Goal: Task Accomplishment & Management: Manage account settings

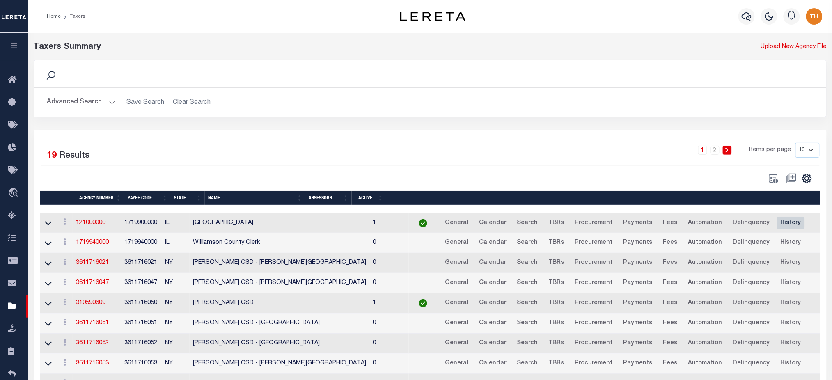
click at [777, 226] on link "History" at bounding box center [791, 223] width 28 height 13
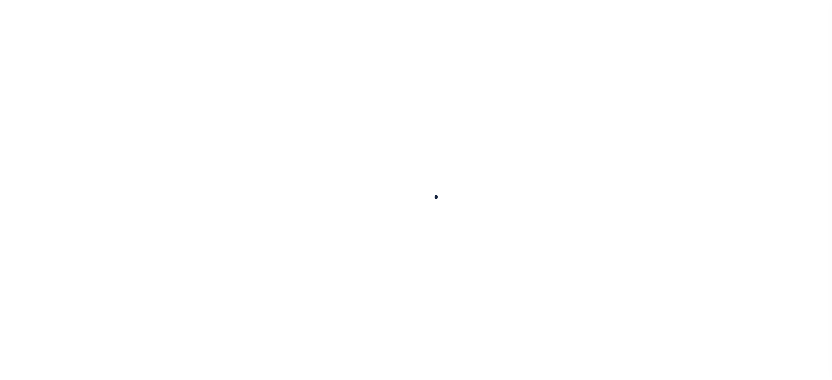
select select
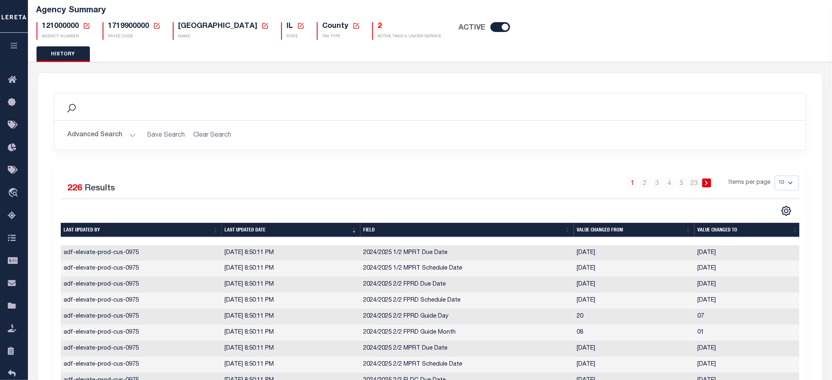
scroll to position [109, 0]
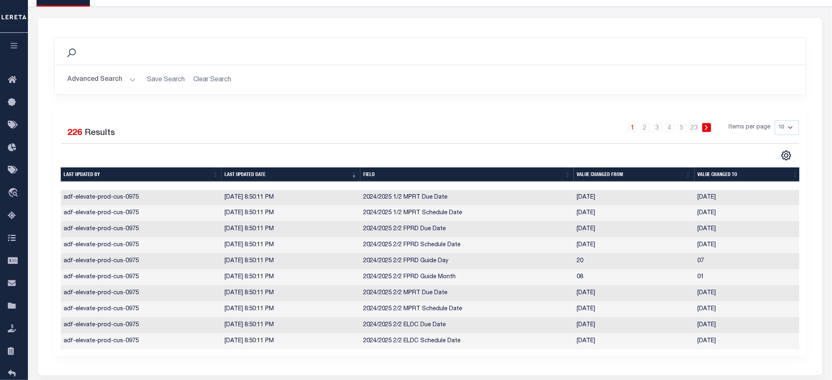
drag, startPoint x: 104, startPoint y: 263, endPoint x: 305, endPoint y: 258, distance: 200.8
click at [305, 258] on tr "adf-elevate-prod-cus-0975 10/1/2025, 8:50:11 PM 2024/2025 2/2 FPRD Guide Day 20…" at bounding box center [431, 262] width 741 height 16
drag, startPoint x: 569, startPoint y: 262, endPoint x: 713, endPoint y: 261, distance: 143.7
click at [713, 261] on tr "adf-elevate-prod-cus-0975 10/1/2025, 8:50:11 PM 2024/2025 2/2 FPRD Guide Day 20…" at bounding box center [431, 262] width 741 height 16
drag, startPoint x: 235, startPoint y: 263, endPoint x: 268, endPoint y: 259, distance: 33.0
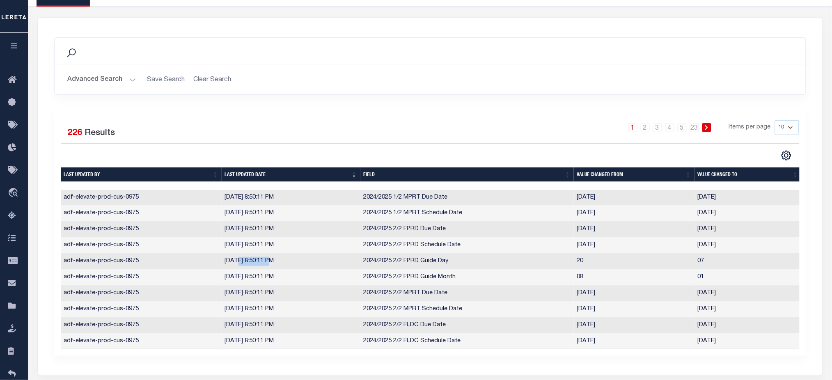
click at [268, 259] on td "10/1/2025, 8:50:11 PM" at bounding box center [291, 262] width 139 height 16
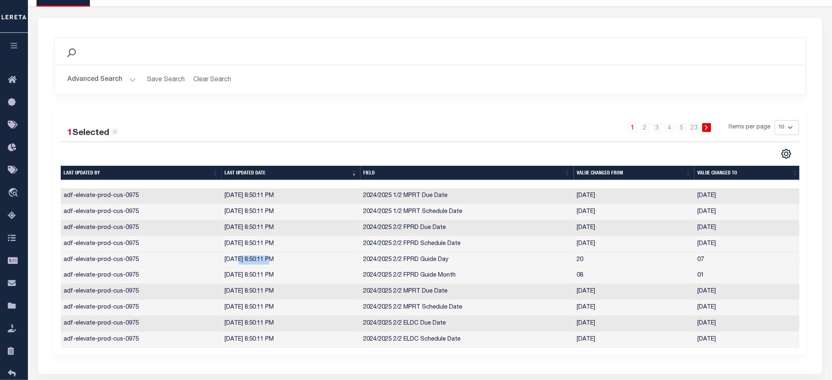
click at [126, 169] on th "Last updated by" at bounding box center [141, 173] width 161 height 14
click at [129, 177] on th "Last updated by" at bounding box center [141, 173] width 161 height 14
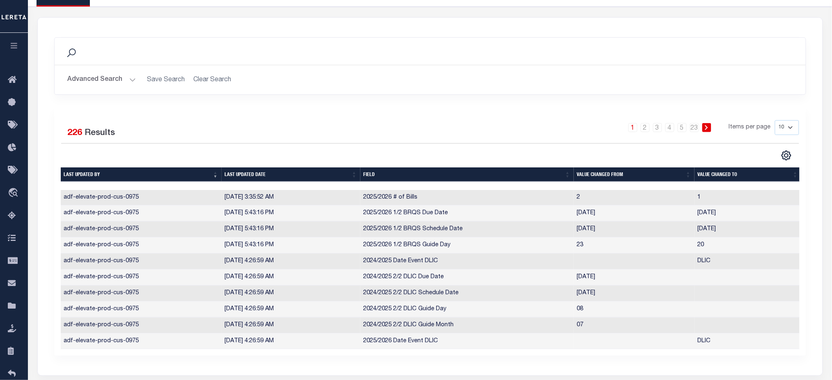
click at [129, 177] on th "Last updated by" at bounding box center [141, 174] width 161 height 14
drag, startPoint x: 72, startPoint y: 197, endPoint x: 109, endPoint y: 196, distance: 36.6
click at [105, 197] on td "adf-elevate-prod-cus-0975" at bounding box center [141, 198] width 161 height 16
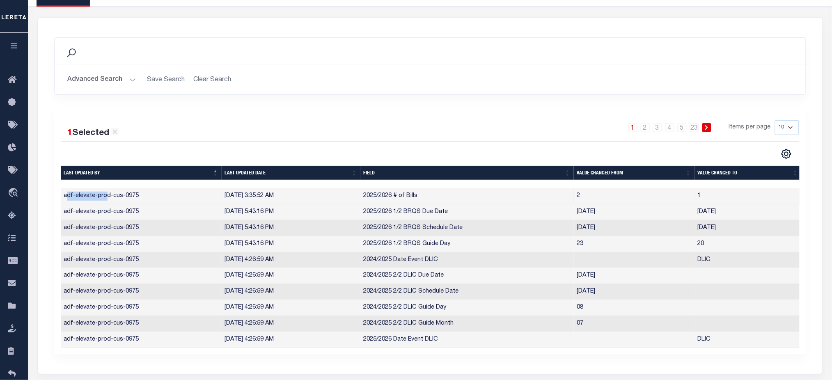
click at [144, 174] on th "Last updated by" at bounding box center [141, 173] width 161 height 14
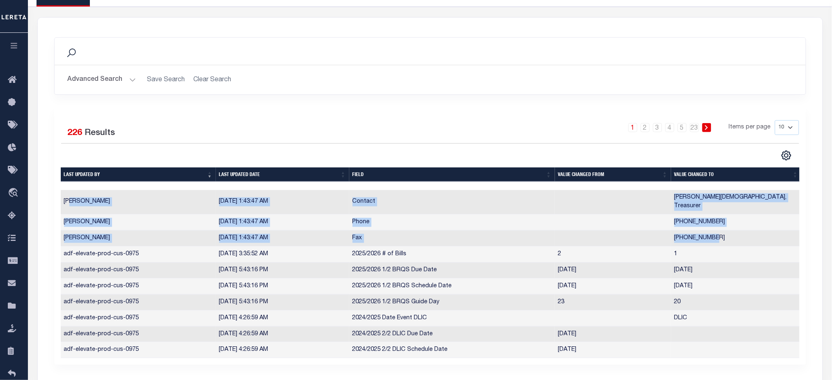
drag, startPoint x: 69, startPoint y: 197, endPoint x: 718, endPoint y: 224, distance: 650.0
click at [718, 224] on tbody "Shannonhouse, Ryan 6/6/2025, 1:43:47 AM Contact Ashley Gott, Treasurer Shannonh…" at bounding box center [431, 274] width 741 height 169
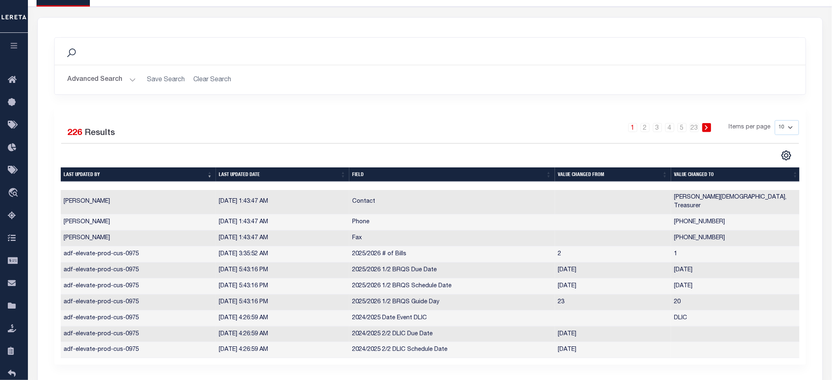
click at [526, 136] on div "1 2 3 4 5 … 23 Items per page 10 25 50 100" at bounding box center [524, 130] width 550 height 21
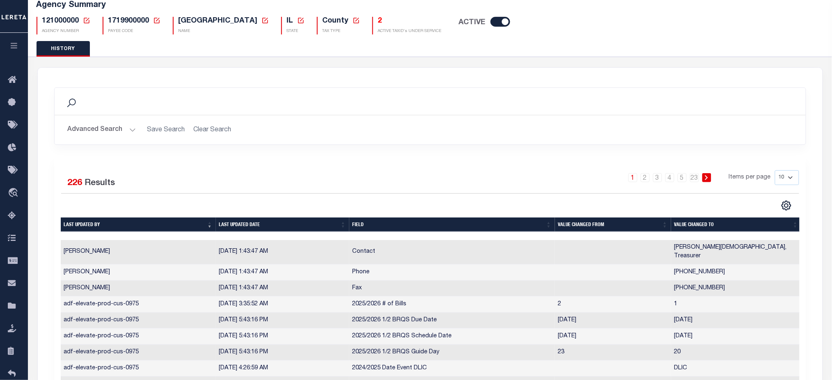
scroll to position [0, 0]
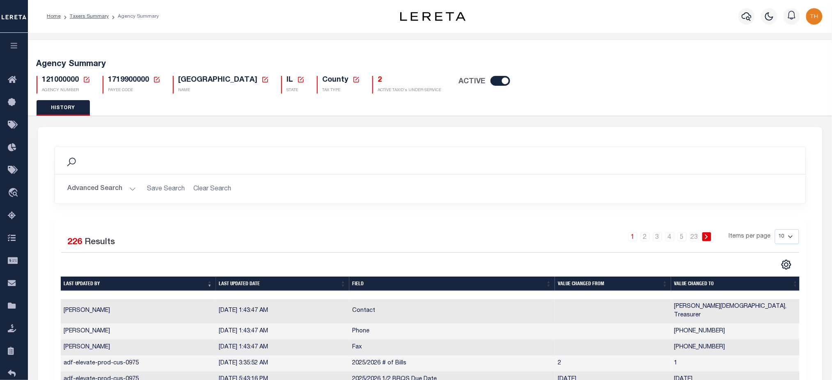
click at [96, 12] on ol "Home Taxers Summary Agency Summary" at bounding box center [102, 16] width 125 height 17
click at [99, 15] on link "Taxers Summary" at bounding box center [89, 16] width 39 height 5
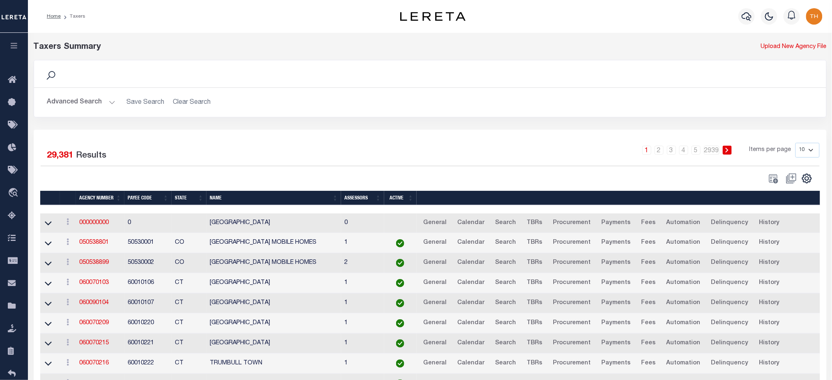
click at [14, 49] on icon "button" at bounding box center [13, 45] width 9 height 7
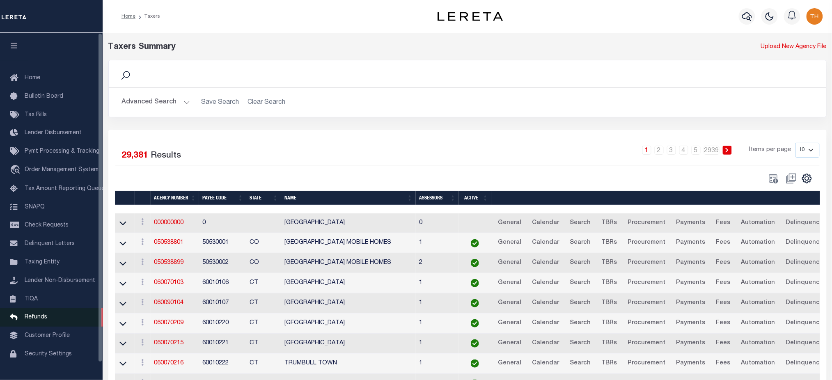
scroll to position [18, 0]
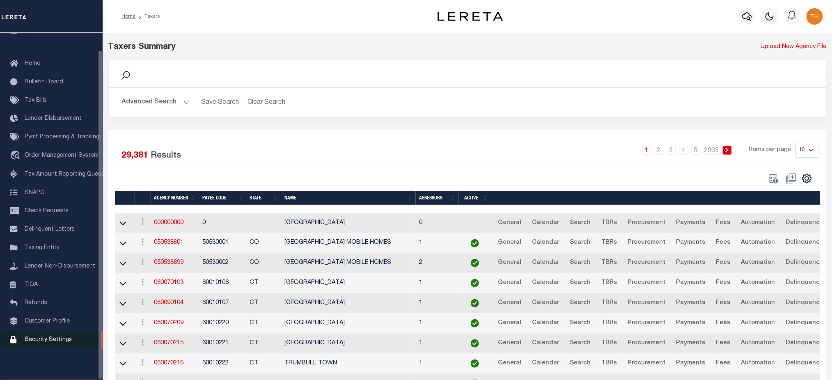
click at [54, 346] on link "Security Settings" at bounding box center [51, 340] width 103 height 18
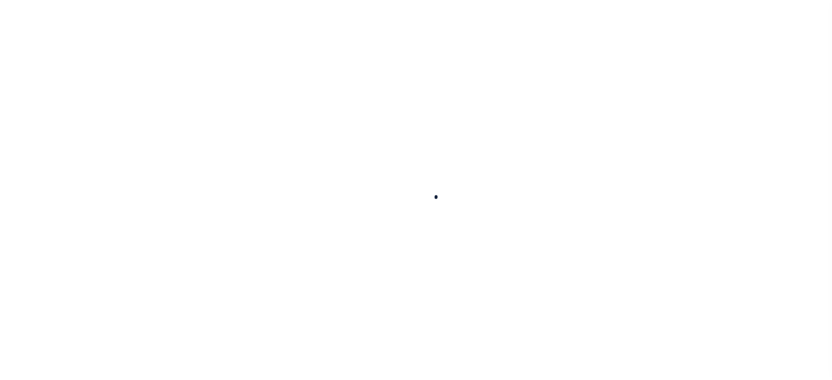
select select "100"
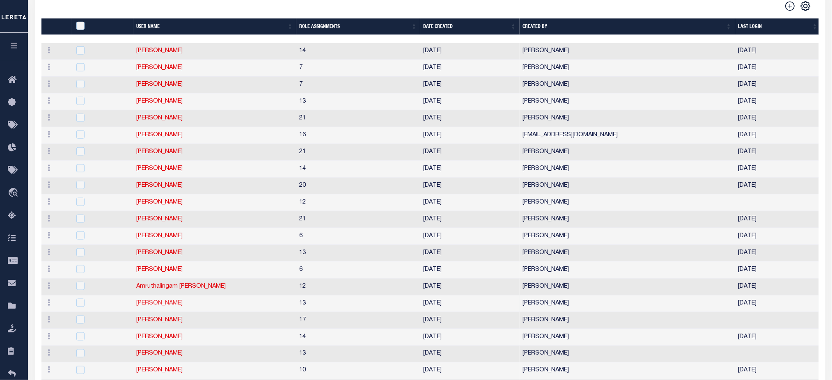
click at [161, 301] on link "[PERSON_NAME]" at bounding box center [160, 303] width 46 height 6
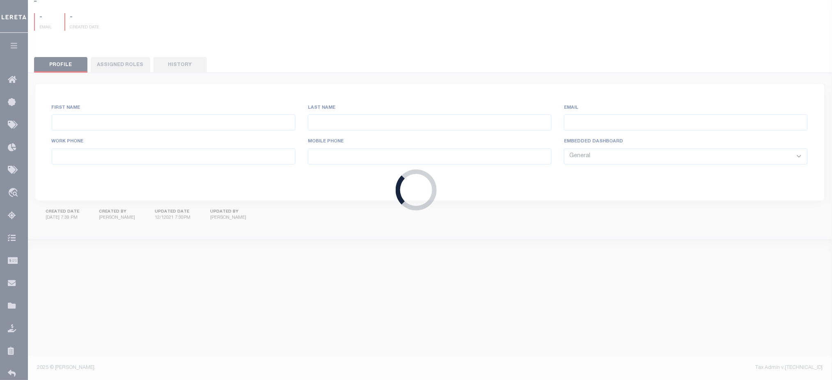
type input "[PERSON_NAME]"
type input "[EMAIL_ADDRESS][DOMAIN_NAME]"
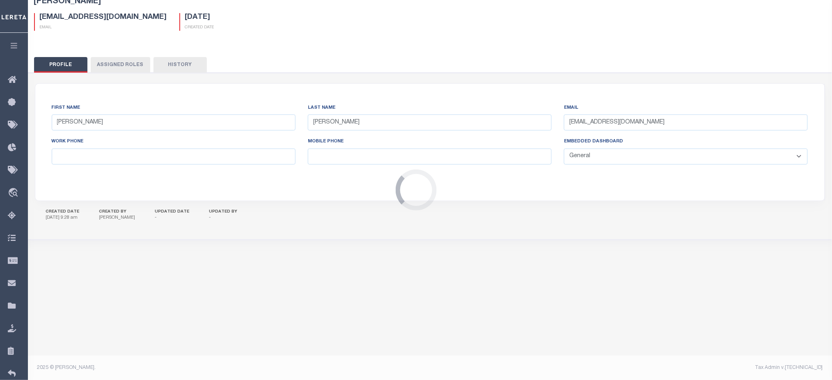
scroll to position [0, 0]
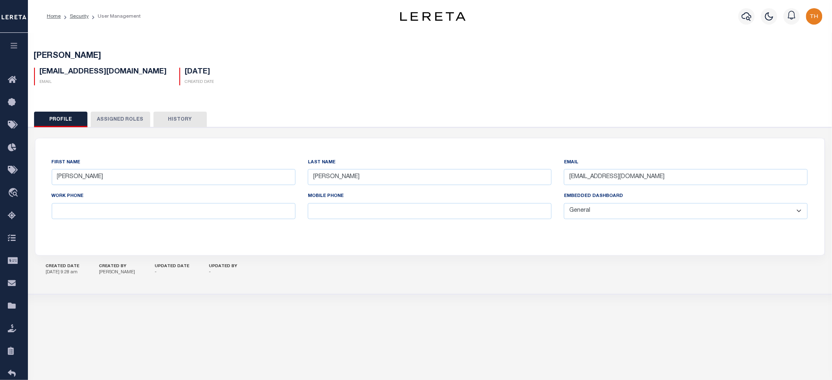
click at [117, 121] on button "Assigned Roles" at bounding box center [121, 120] width 60 height 16
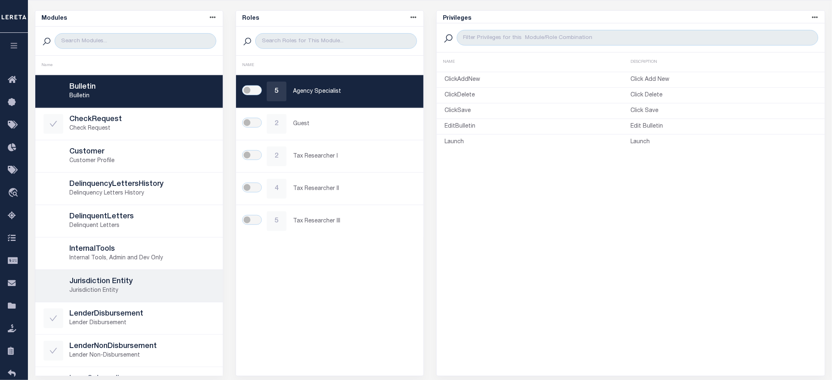
scroll to position [159, 0]
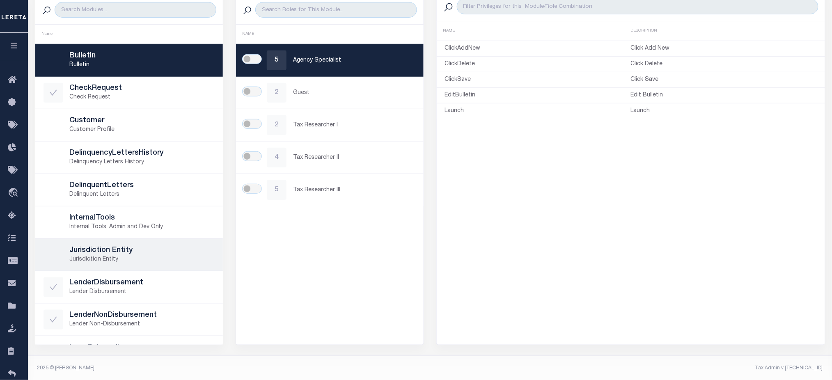
click at [137, 250] on h5 "Jurisdiction Entity" at bounding box center [142, 250] width 145 height 9
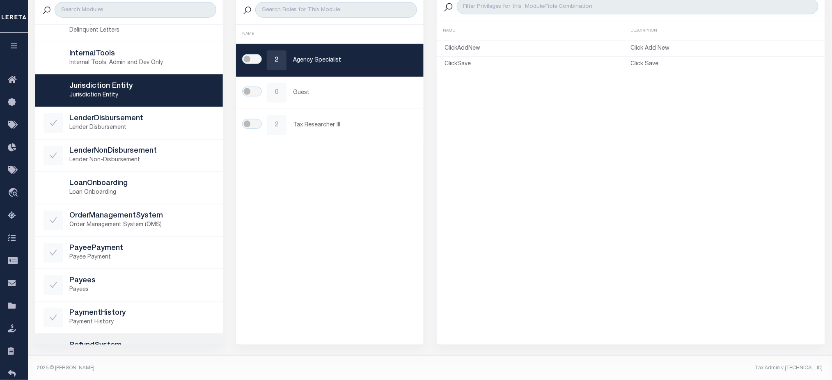
scroll to position [219, 0]
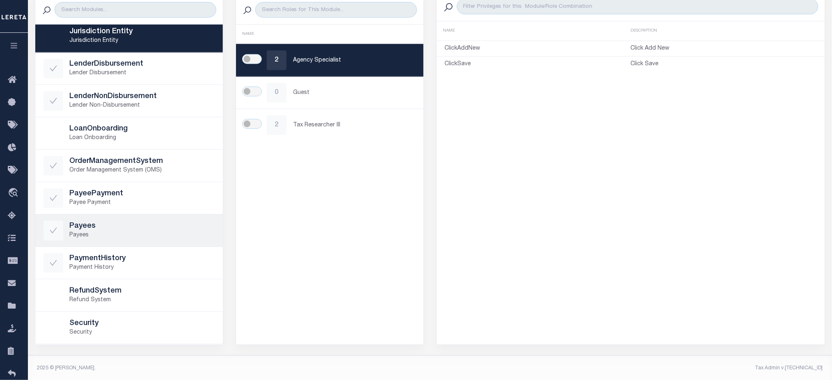
click at [125, 236] on p "Payees" at bounding box center [142, 235] width 145 height 9
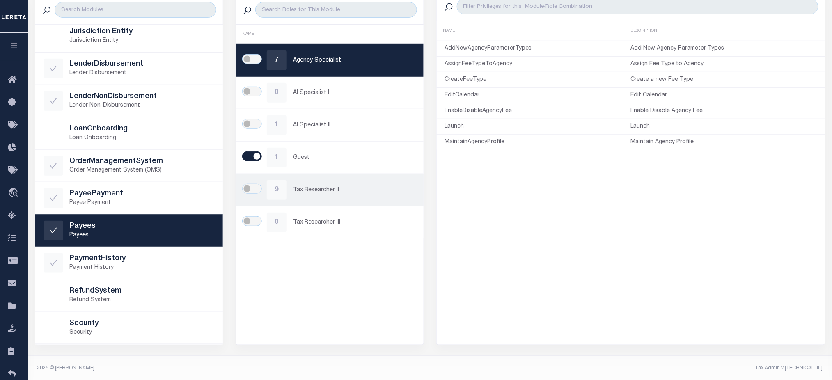
click at [320, 186] on p "Tax Researcher II" at bounding box center [354, 190] width 122 height 9
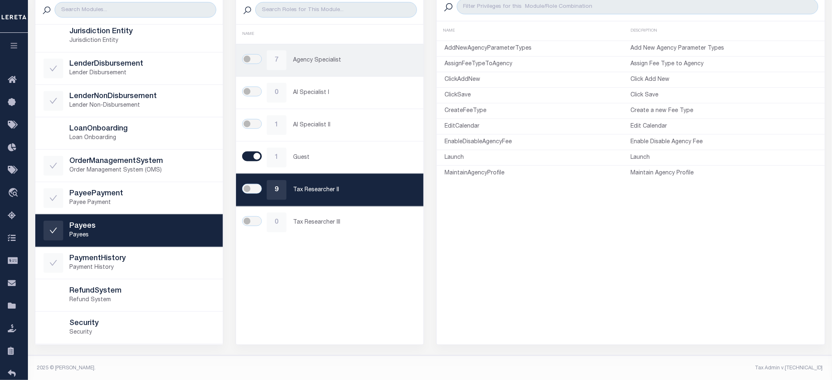
click at [331, 67] on div "7 Agency Specialist" at bounding box center [329, 60] width 171 height 20
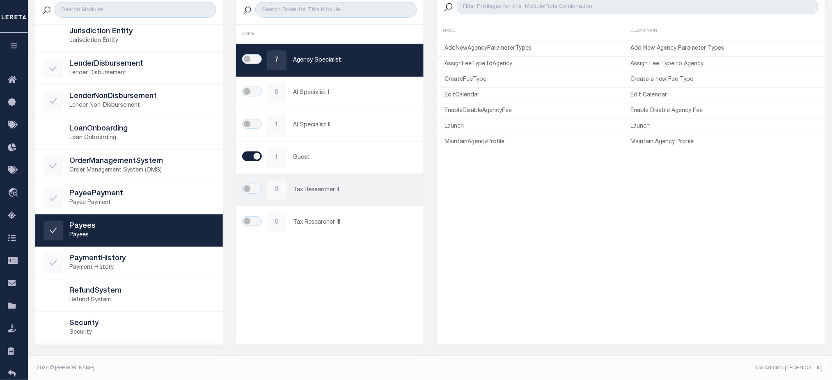
click at [334, 184] on div "9 Tax Researcher II" at bounding box center [329, 190] width 171 height 20
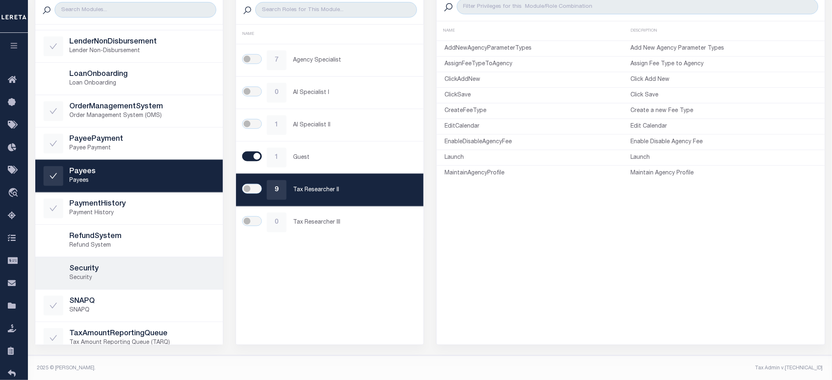
scroll to position [109, 0]
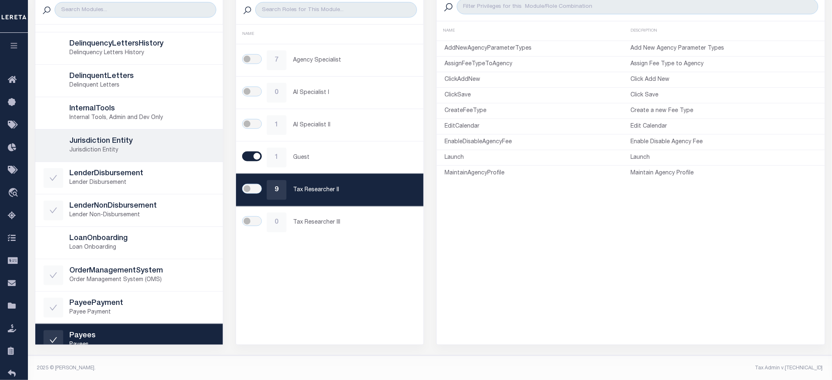
click at [147, 150] on p "Jurisdiction Entity" at bounding box center [142, 150] width 145 height 9
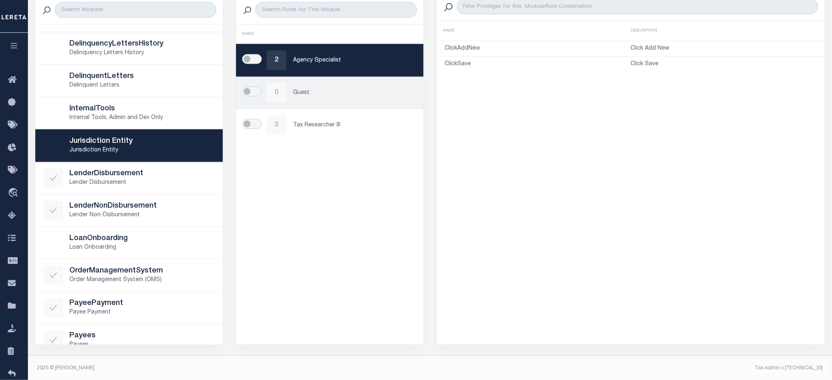
click at [320, 101] on div "0 Guest" at bounding box center [329, 93] width 171 height 20
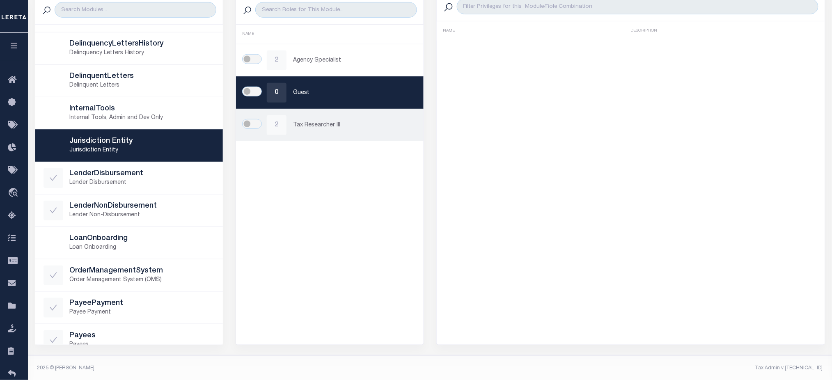
click at [320, 124] on p "Tax Researcher III" at bounding box center [354, 125] width 122 height 9
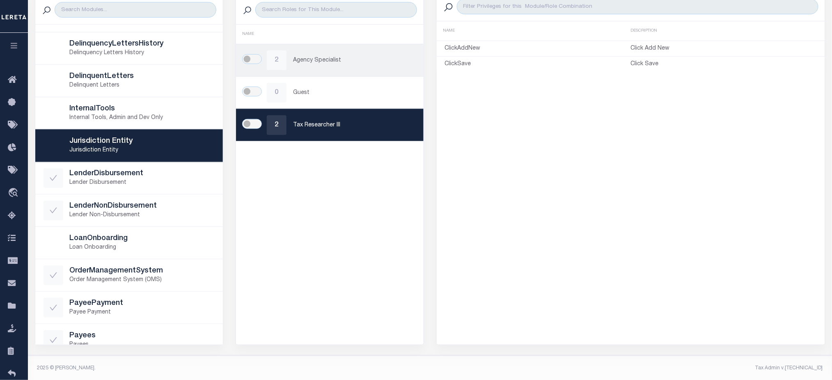
click at [311, 74] on link "2 Agency Specialist" at bounding box center [330, 60] width 188 height 32
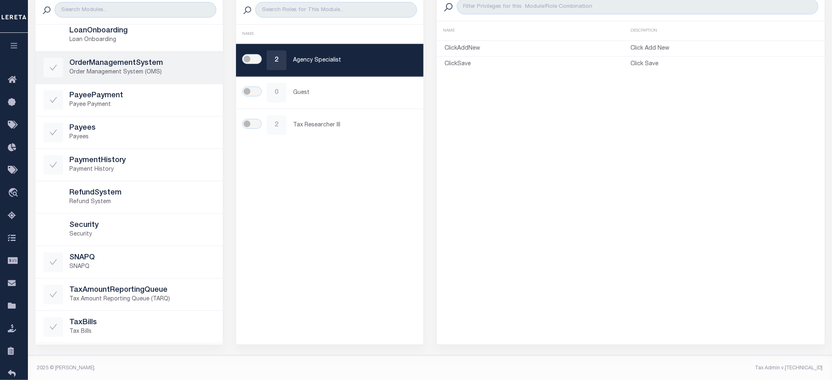
scroll to position [328, 0]
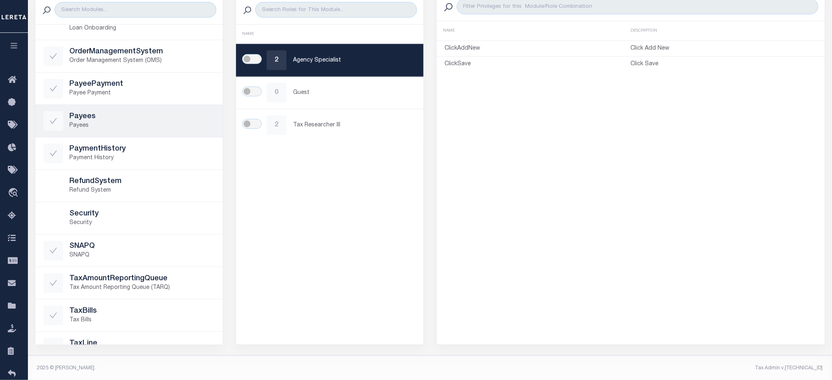
click at [123, 116] on h5 "Payees" at bounding box center [142, 116] width 145 height 9
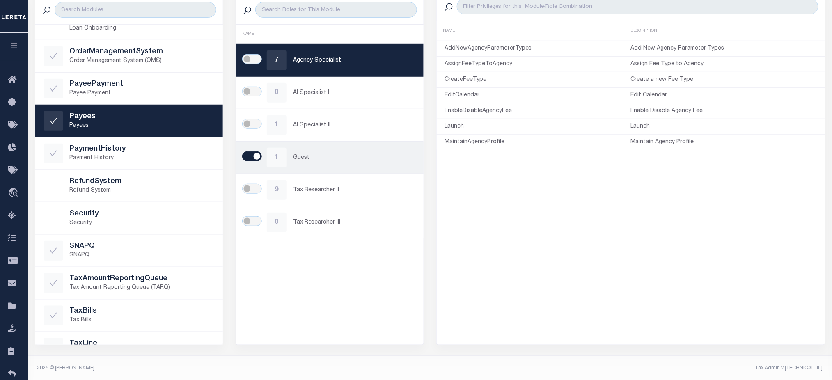
click at [364, 145] on link "1 Guest" at bounding box center [330, 158] width 188 height 32
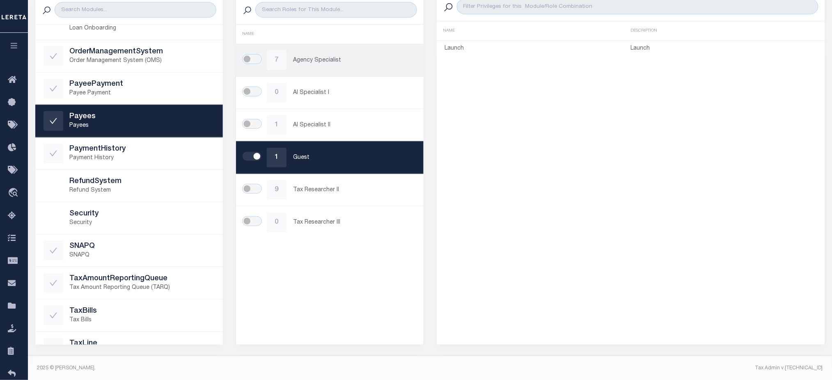
click at [358, 70] on link "7 Agency Specialist" at bounding box center [330, 60] width 188 height 32
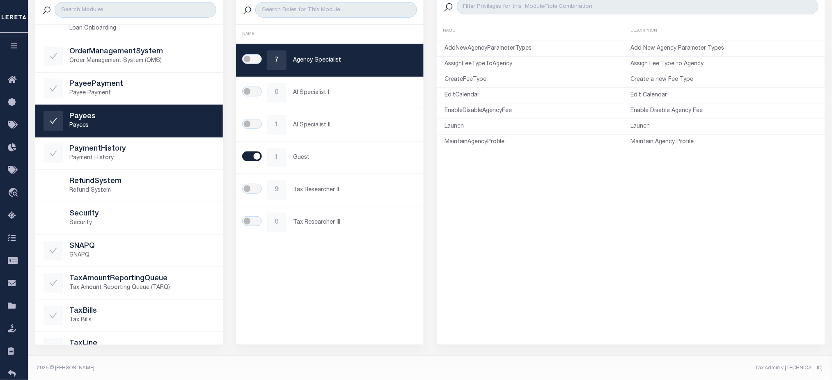
click at [18, 48] on button "button" at bounding box center [14, 47] width 28 height 28
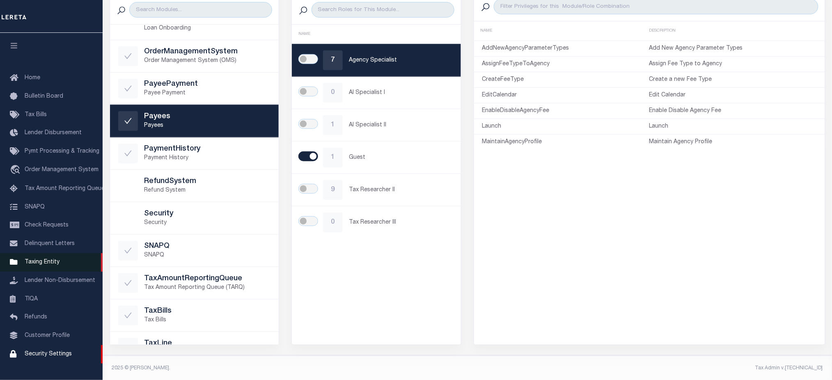
click at [49, 265] on span "Taxing Entity" at bounding box center [42, 262] width 35 height 6
